Goal: Transaction & Acquisition: Purchase product/service

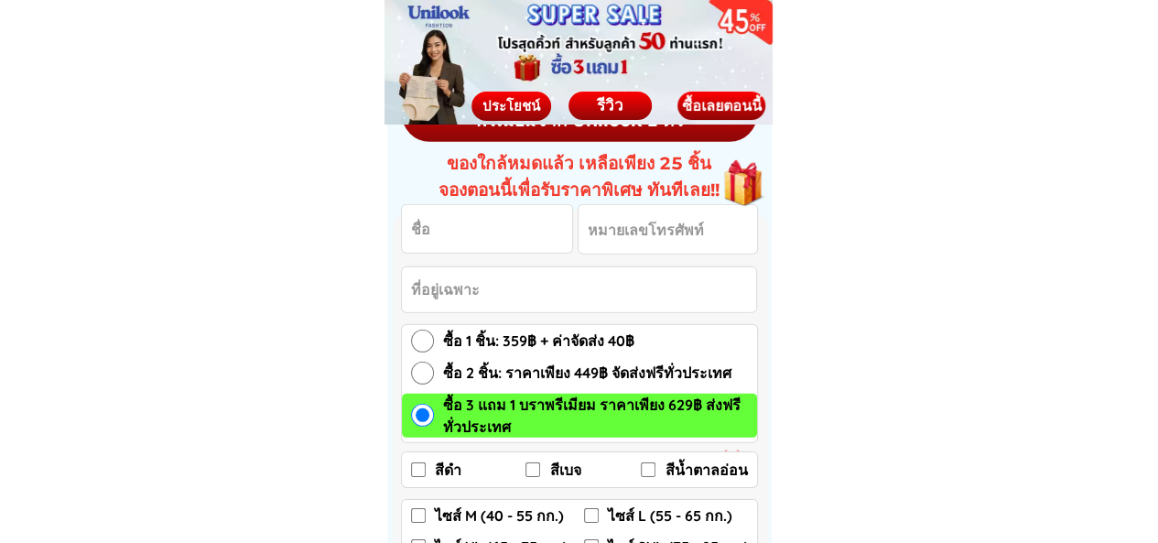
scroll to position [2655, 0]
